Goal: Task Accomplishment & Management: Use online tool/utility

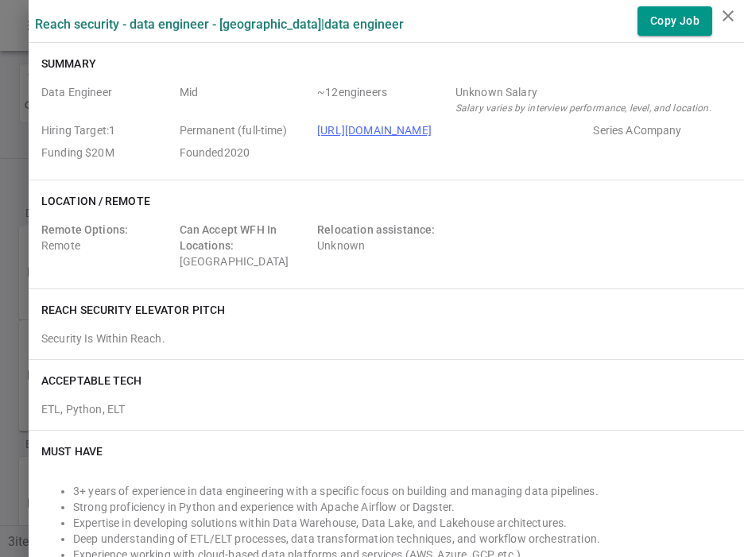
scroll to position [212, 0]
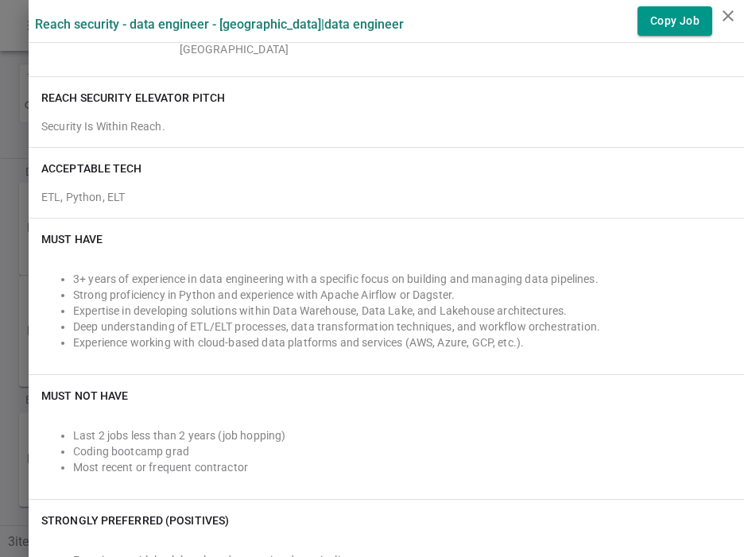
click at [10, 149] on div at bounding box center [372, 278] width 744 height 557
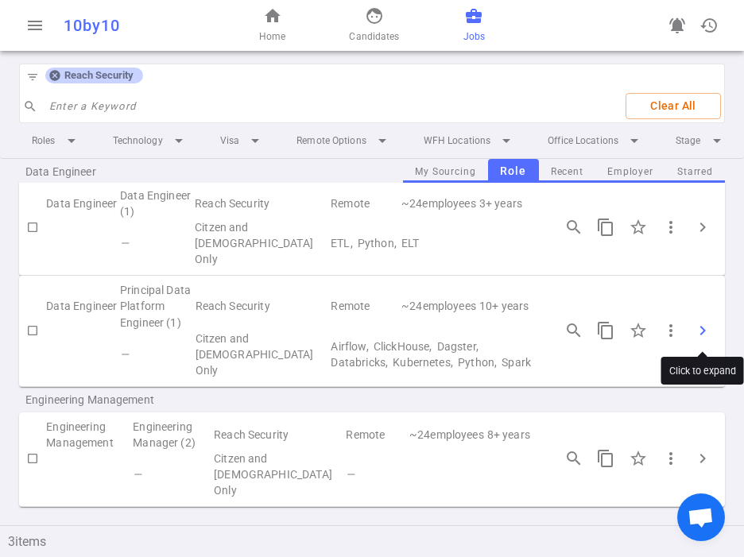
click at [700, 328] on span "chevron_right" at bounding box center [702, 330] width 19 height 19
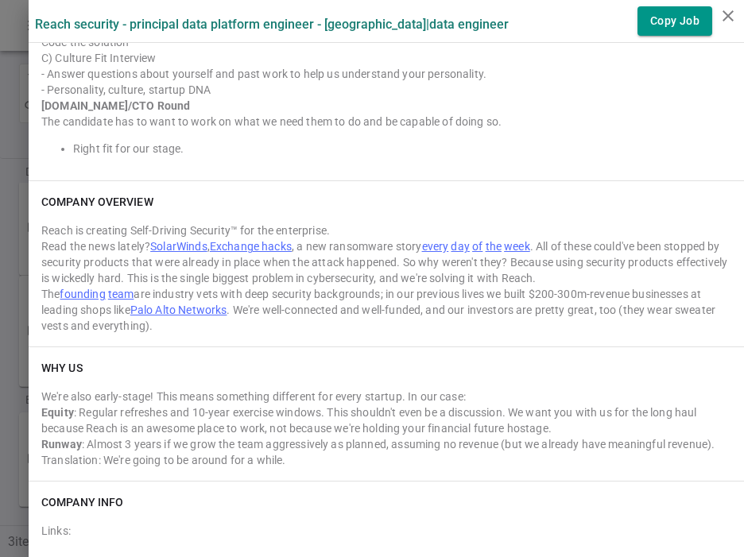
scroll to position [1355, 0]
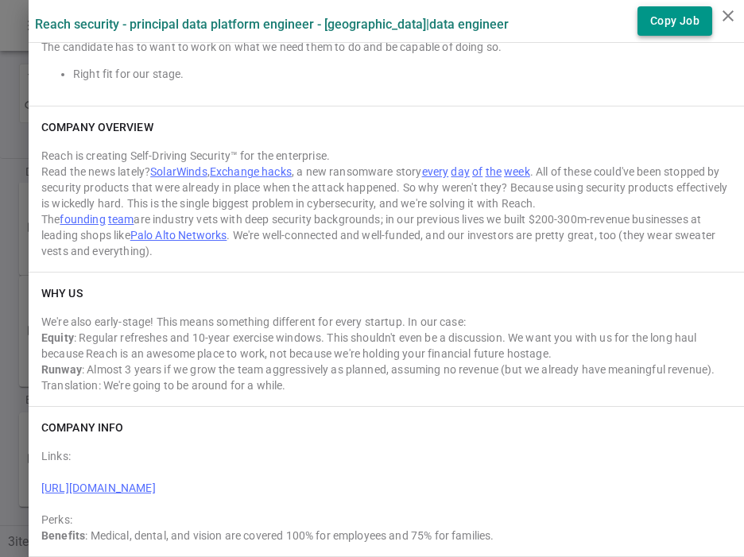
click at [682, 21] on button "Copy Job" at bounding box center [674, 20] width 75 height 29
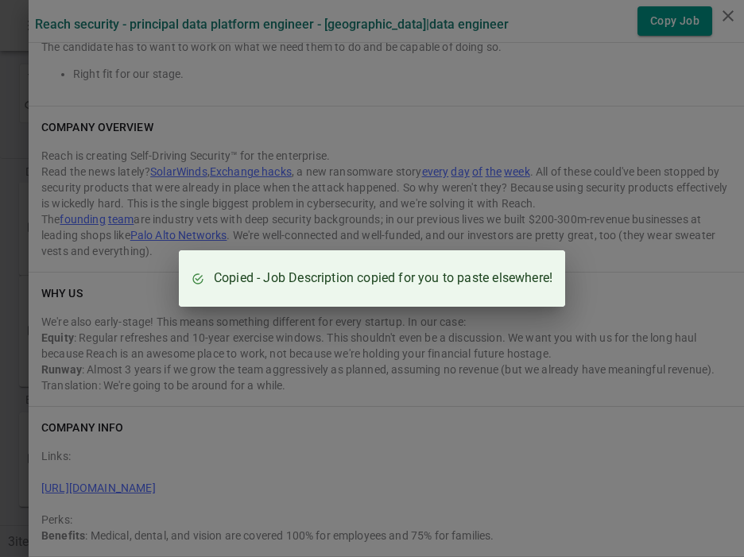
click at [407, 373] on div "Copied - Job Description copied for you to paste elsewhere!" at bounding box center [372, 278] width 744 height 557
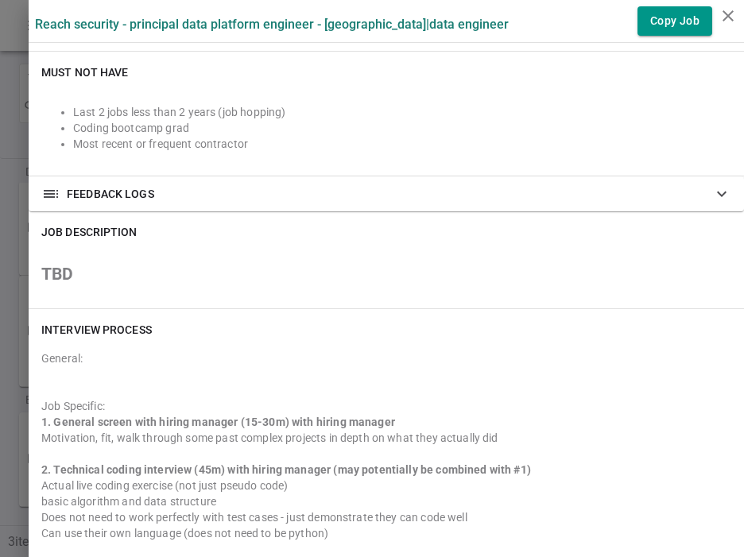
scroll to position [333, 0]
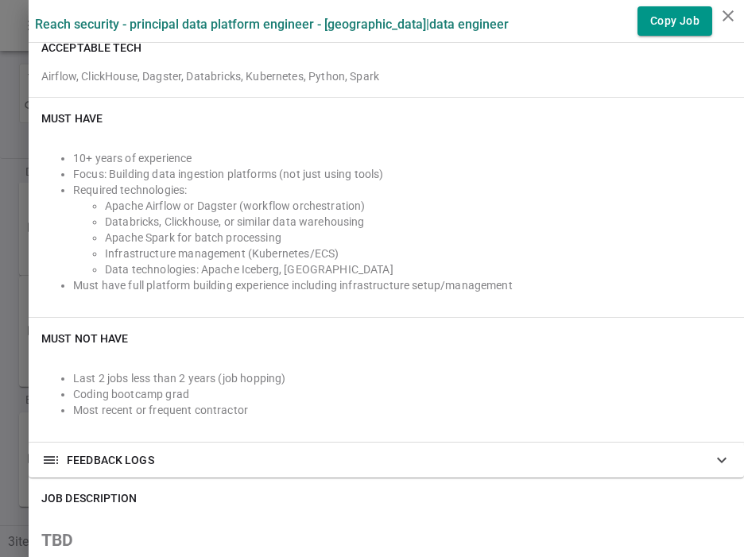
drag, startPoint x: 75, startPoint y: 172, endPoint x: 408, endPoint y: 259, distance: 344.7
click at [410, 258] on ul "10+ years of experience Focus: Building data ingestion platforms (not just usin…" at bounding box center [386, 221] width 690 height 143
click at [374, 272] on li "Data technologies: Apache Iceberg, [GEOGRAPHIC_DATA]" at bounding box center [418, 269] width 626 height 16
drag, startPoint x: 373, startPoint y: 268, endPoint x: 341, endPoint y: 267, distance: 31.8
click at [341, 267] on li "Data technologies: Apache Iceberg, [GEOGRAPHIC_DATA]" at bounding box center [418, 269] width 626 height 16
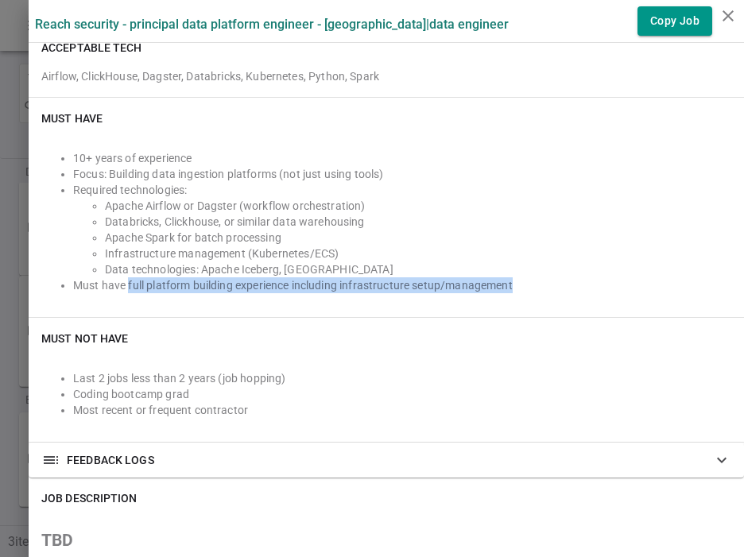
drag, startPoint x: 128, startPoint y: 286, endPoint x: 531, endPoint y: 287, distance: 403.5
click at [531, 287] on li "Must have full platform building experience including infrastructure setup/mana…" at bounding box center [402, 285] width 658 height 16
copy li "full platform building experience including infrastructure setup/management"
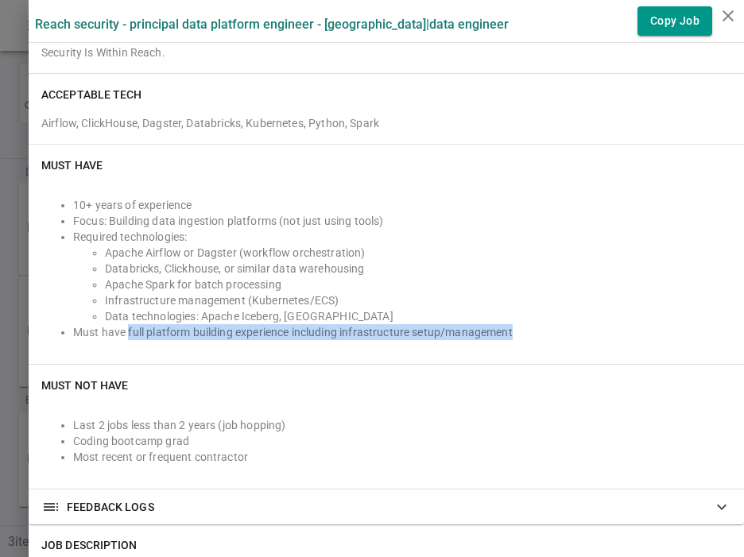
scroll to position [276, 0]
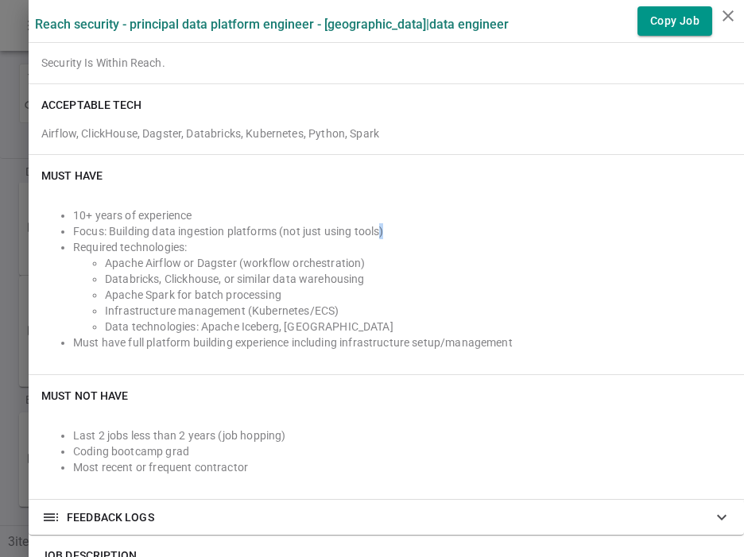
drag, startPoint x: 75, startPoint y: 230, endPoint x: 381, endPoint y: 231, distance: 305.8
click at [381, 231] on li "Focus: Building data ingestion platforms (not just using tools)" at bounding box center [402, 231] width 658 height 16
click at [381, 230] on li "Focus: Building data ingestion platforms (not just using tools)" at bounding box center [402, 231] width 658 height 16
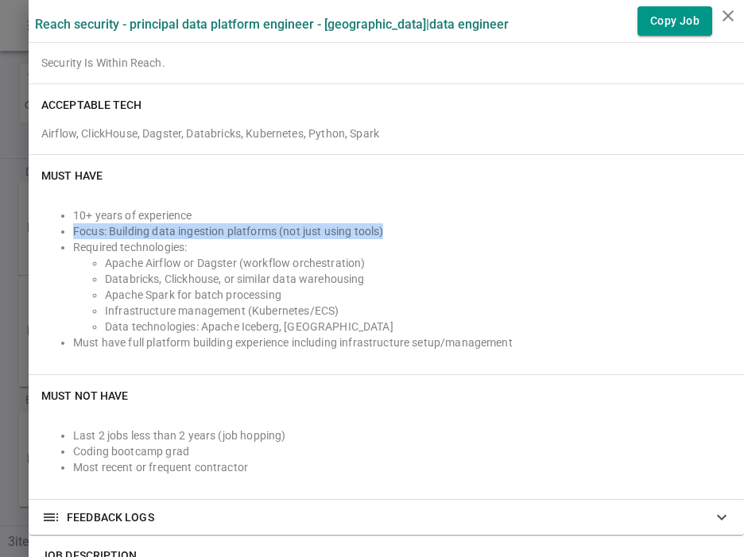
drag, startPoint x: 394, startPoint y: 232, endPoint x: 74, endPoint y: 234, distance: 320.1
click at [74, 234] on li "Focus: Building data ingestion platforms (not just using tools)" at bounding box center [402, 231] width 658 height 16
copy li "Focus: Building data ingestion platforms (not just using tools)"
